Goal: Information Seeking & Learning: Find specific page/section

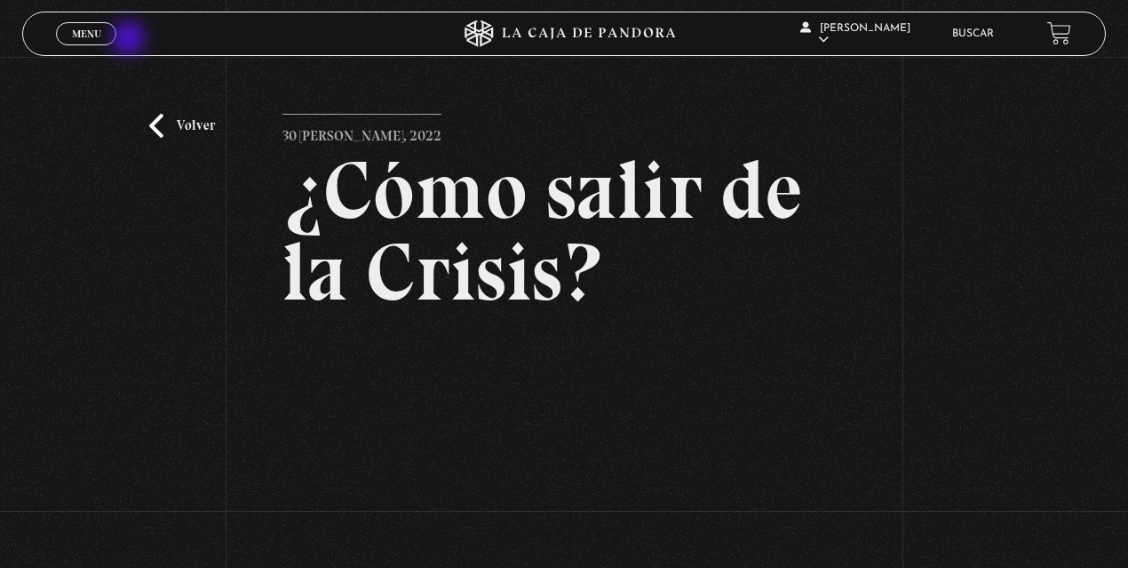
scroll to position [178, 0]
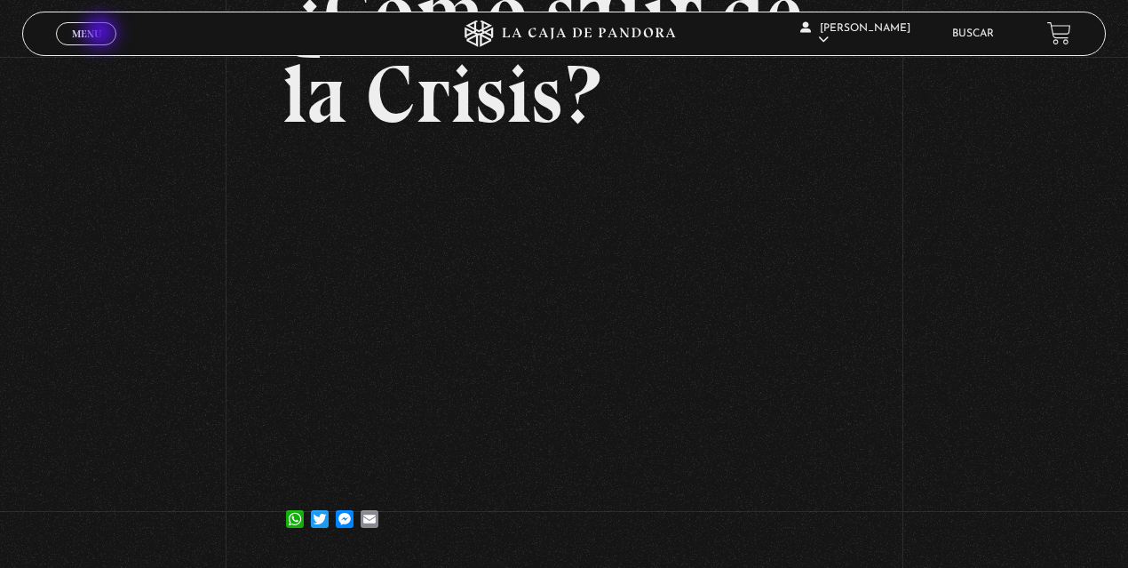
click at [102, 34] on link "Menu Cerrar" at bounding box center [86, 33] width 60 height 23
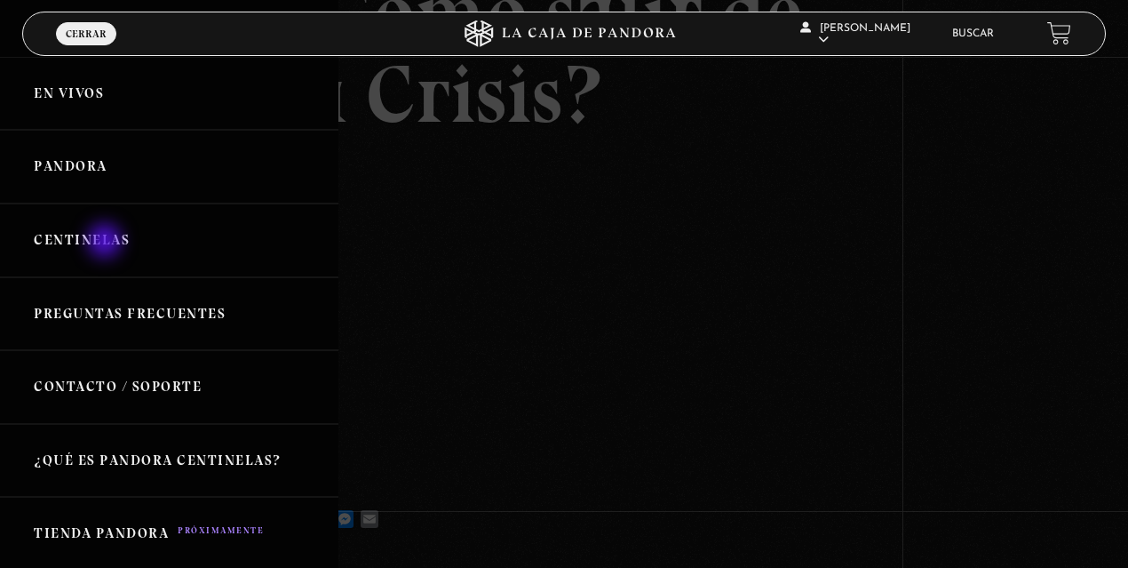
click at [107, 243] on link "Centinelas" at bounding box center [169, 240] width 338 height 74
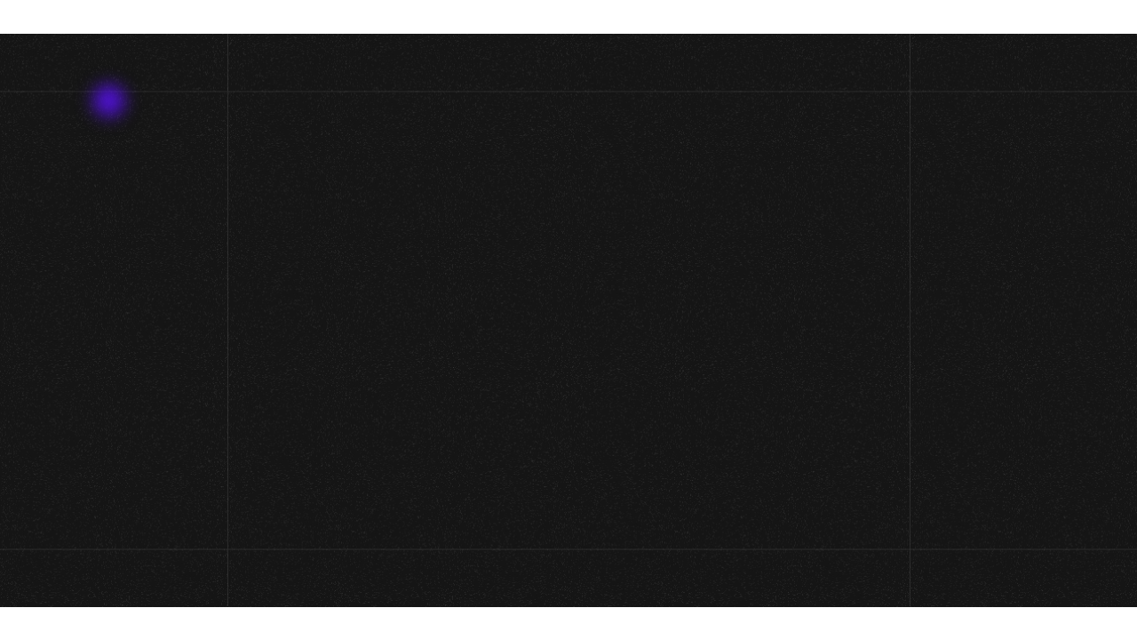
scroll to position [186, 0]
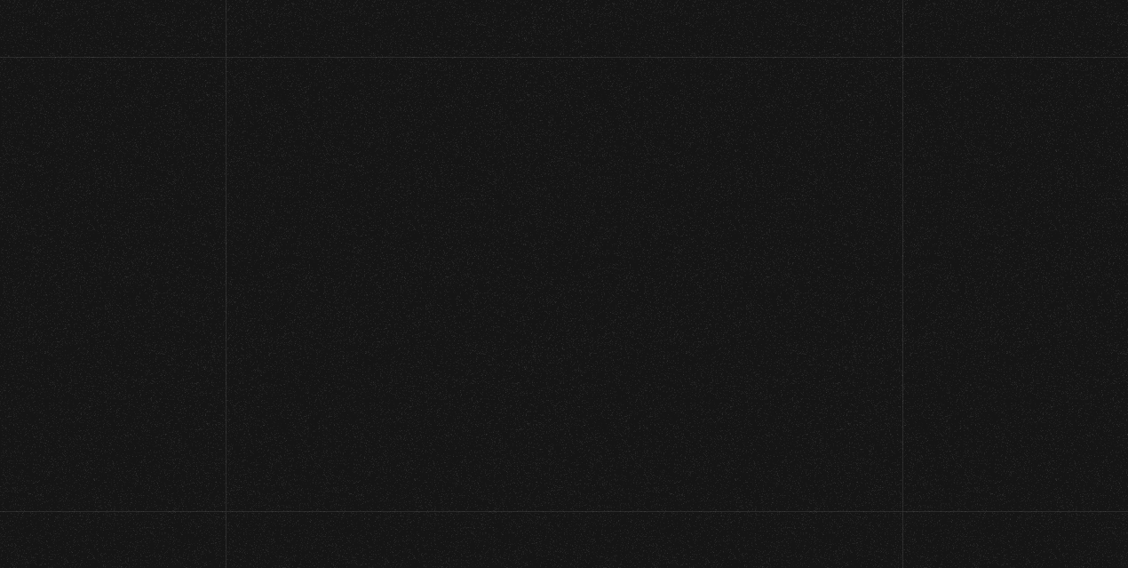
scroll to position [186, 0]
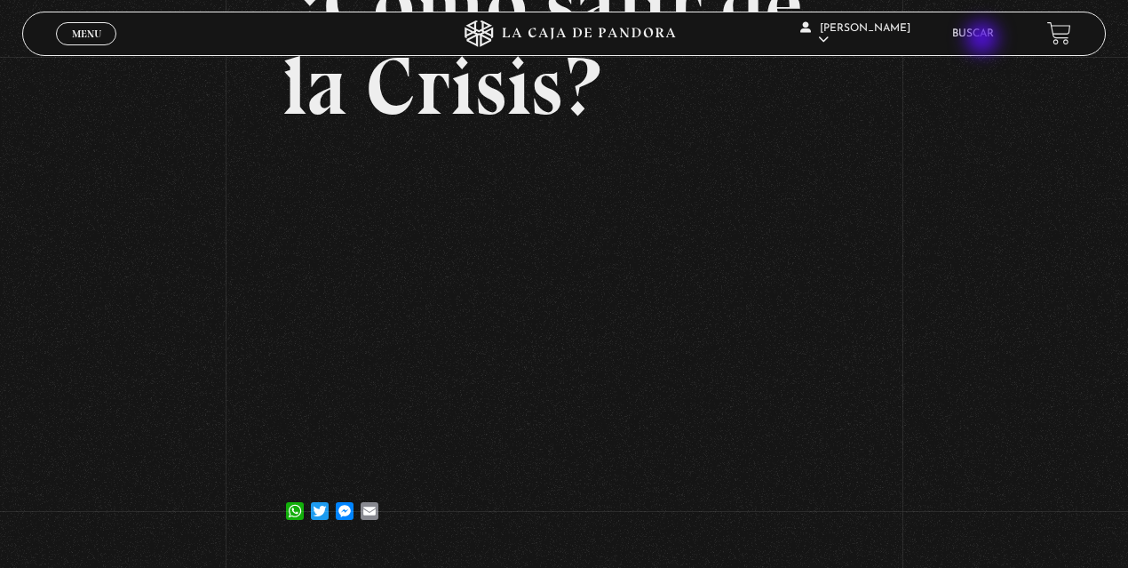
click at [984, 38] on link "Buscar" at bounding box center [973, 33] width 42 height 11
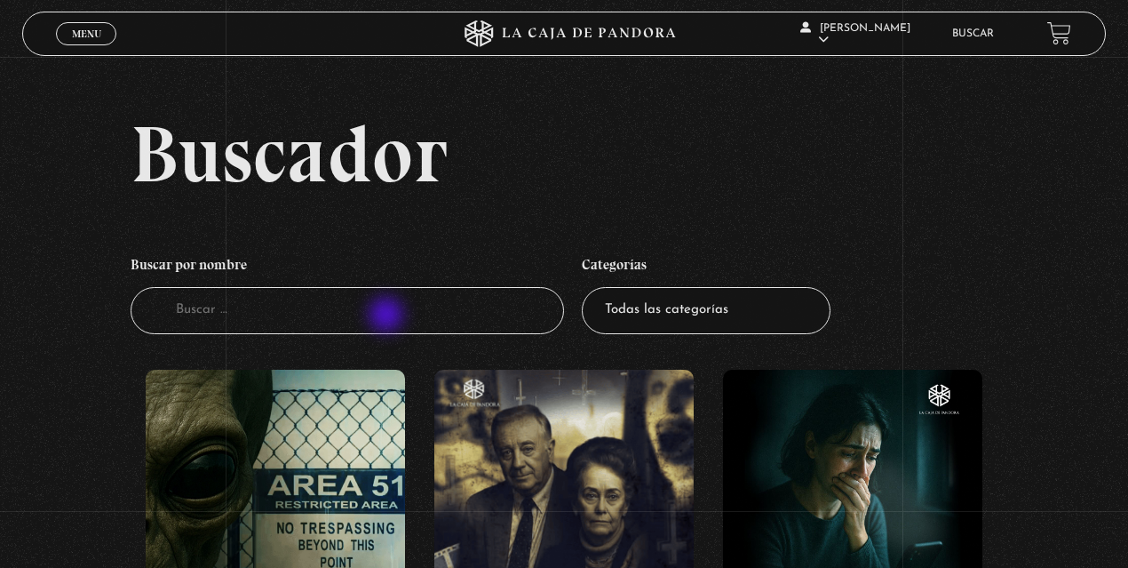
click at [388, 316] on input "Buscador" at bounding box center [347, 310] width 433 height 47
type input "espiritu"
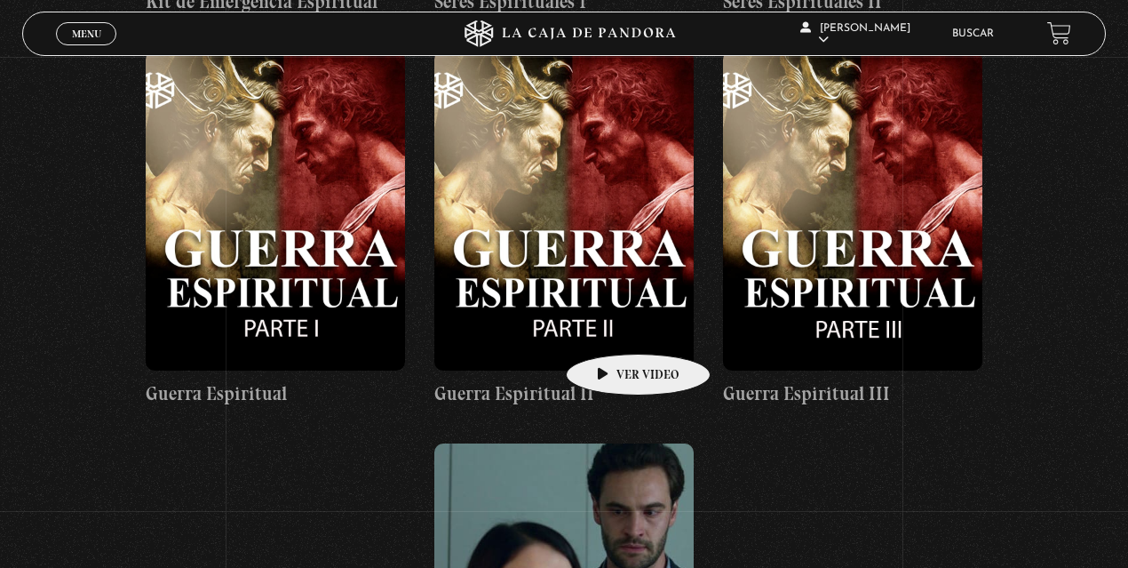
scroll to position [1066, 0]
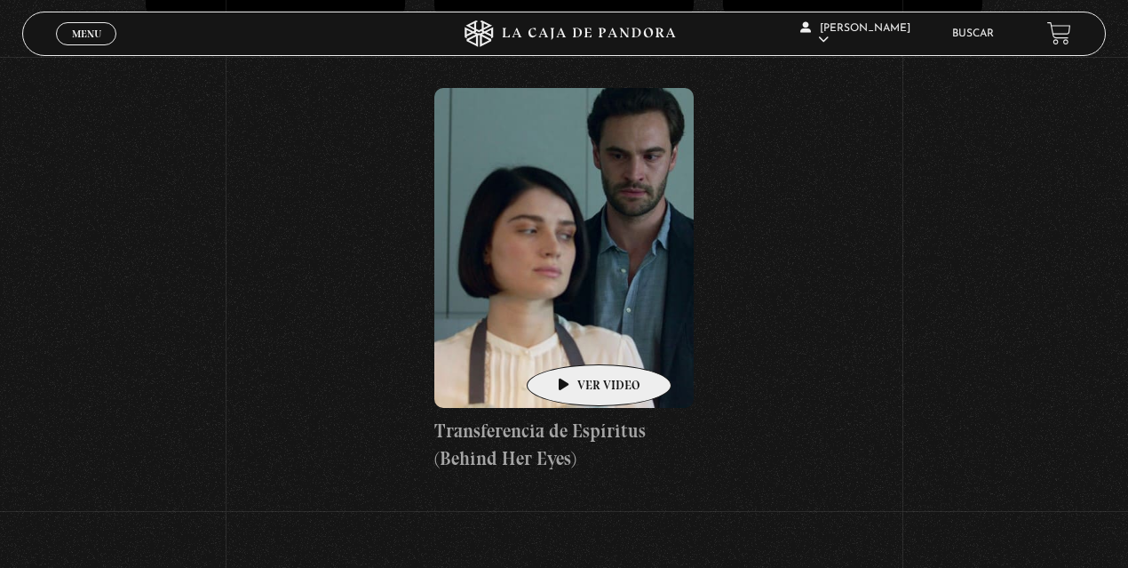
click at [571, 338] on figure at bounding box center [564, 248] width 260 height 320
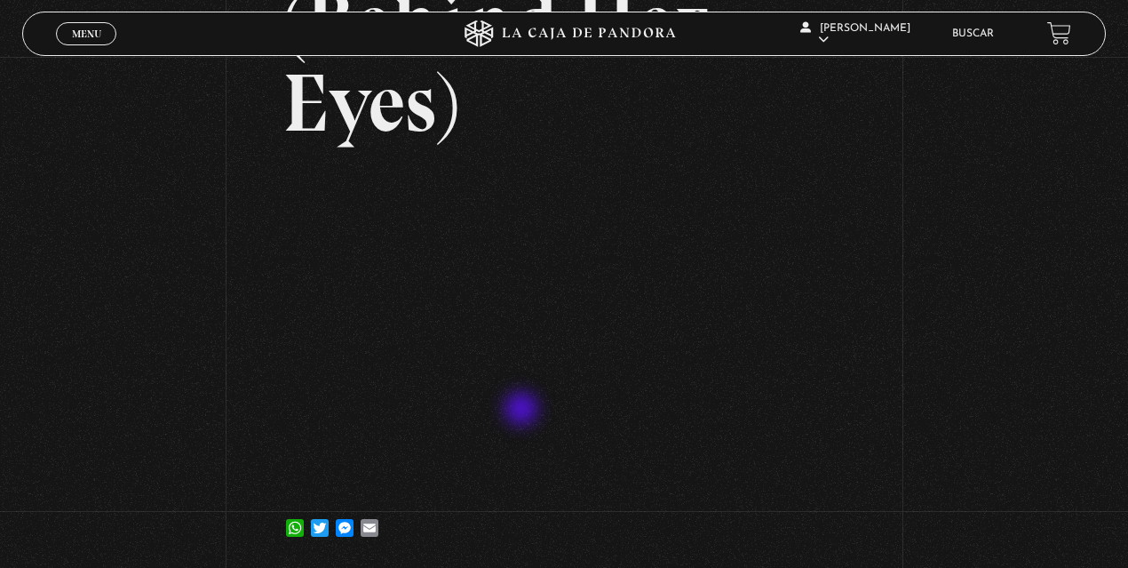
scroll to position [355, 0]
